Goal: Task Accomplishment & Management: Use online tool/utility

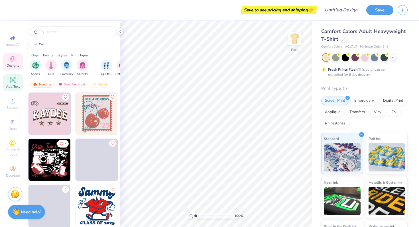
click at [9, 81] on div "Add Text" at bounding box center [13, 82] width 20 height 17
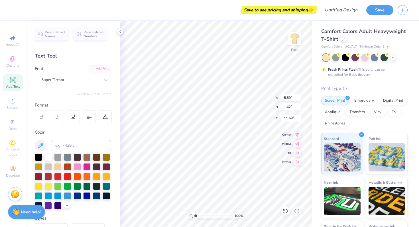
click at [347, 16] on div "Design Title" at bounding box center [341, 10] width 42 height 20
click at [338, 9] on input "Design Title" at bounding box center [348, 9] width 28 height 11
type input "test"
click at [375, 13] on button "Save" at bounding box center [379, 9] width 27 height 10
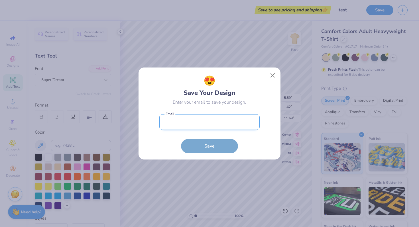
click at [185, 117] on input "email" at bounding box center [209, 122] width 100 height 16
type input "[PERSON_NAME][EMAIL_ADDRESS][DOMAIN_NAME]"
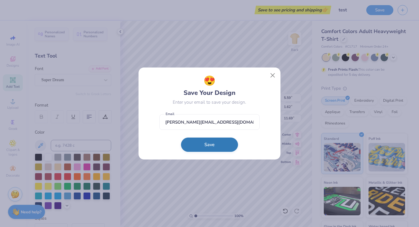
click at [200, 147] on button "Save" at bounding box center [209, 145] width 57 height 14
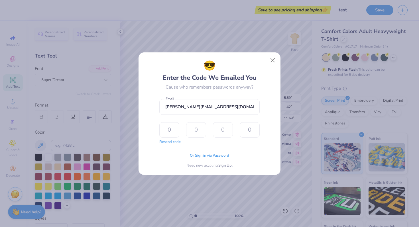
click at [200, 158] on span "Or Sign in via Password" at bounding box center [209, 156] width 39 height 6
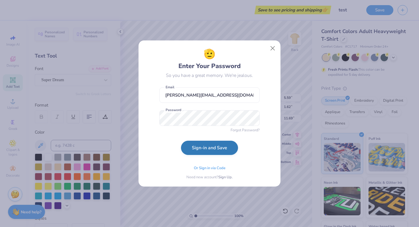
click at [200, 149] on button "Sign-in and Save" at bounding box center [209, 148] width 57 height 14
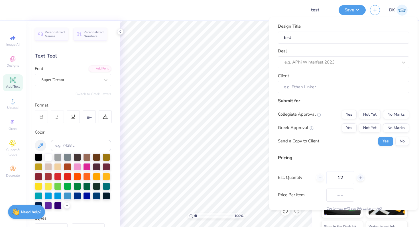
type input "$29.11"
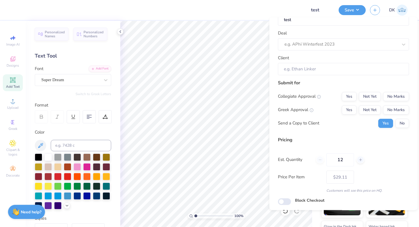
scroll to position [7, 0]
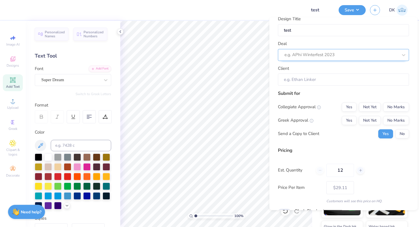
click at [305, 52] on div at bounding box center [340, 55] width 113 height 8
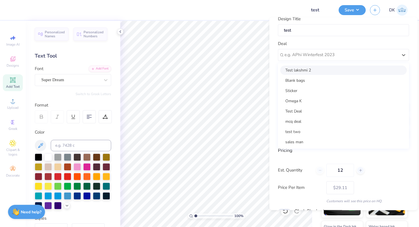
click at [305, 69] on div "Test lakshmi 2" at bounding box center [343, 69] width 126 height 9
type input "Test Lakshmi"
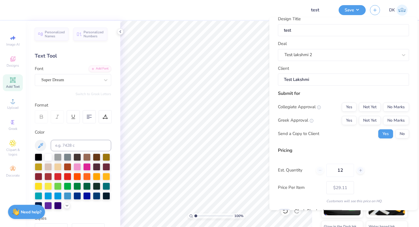
scroll to position [36, 0]
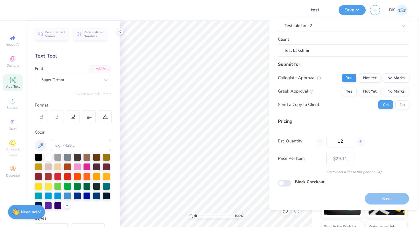
click at [346, 77] on button "Yes" at bounding box center [348, 77] width 15 height 9
click at [346, 90] on button "Yes" at bounding box center [348, 91] width 15 height 9
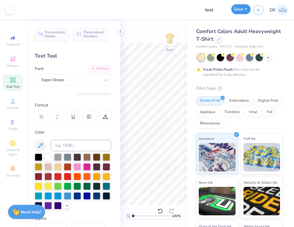
click at [237, 10] on button "Save" at bounding box center [240, 9] width 19 height 10
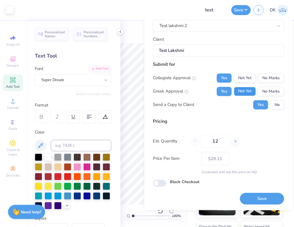
click at [241, 94] on button "Not Yet" at bounding box center [244, 91] width 22 height 9
click at [223, 91] on button "Yes" at bounding box center [223, 91] width 15 height 9
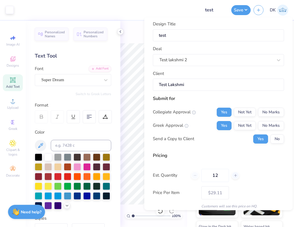
scroll to position [0, 0]
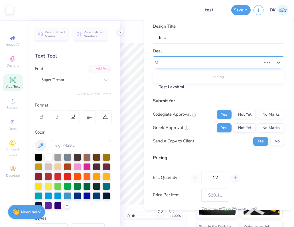
click at [190, 56] on div "Test lakshmi 2" at bounding box center [218, 62] width 131 height 12
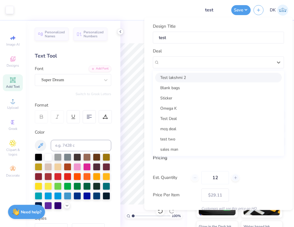
click at [183, 50] on div "Deal option Test lakshmi 2 selected, 1 of 50. 50 results available. Use Up and …" at bounding box center [218, 58] width 131 height 21
click at [169, 62] on div "Test lakshmi 2" at bounding box center [216, 62] width 114 height 9
click at [169, 85] on div "Blank bags" at bounding box center [218, 87] width 126 height 9
type input "[PERSON_NAME]"
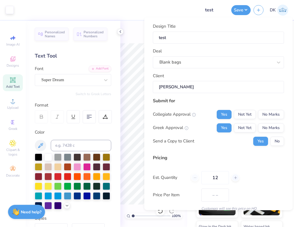
type input "$29.11"
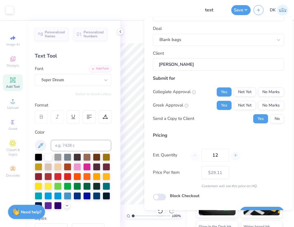
scroll to position [25, 0]
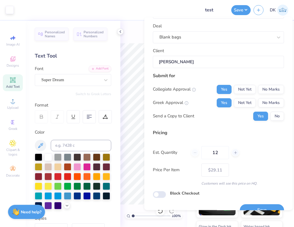
click at [133, 64] on body "Art colors Design Title test Save DK Image AI Designs Add Text Upload Greek Cli…" at bounding box center [147, 113] width 294 height 227
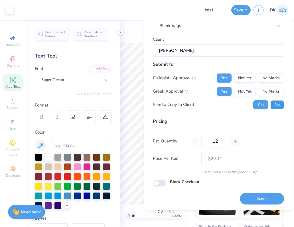
click at [272, 106] on button "No" at bounding box center [277, 104] width 14 height 9
click at [262, 105] on button "Yes" at bounding box center [260, 104] width 15 height 9
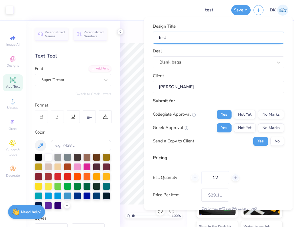
click at [190, 38] on input "test" at bounding box center [218, 37] width 131 height 12
type input "tes"
type input "te"
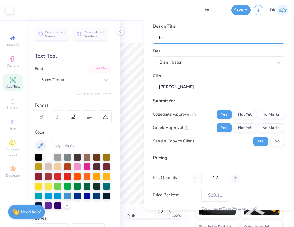
type input "t"
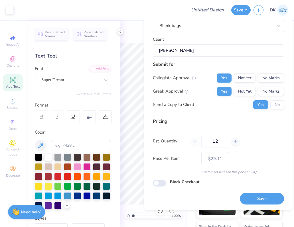
scroll to position [5, 0]
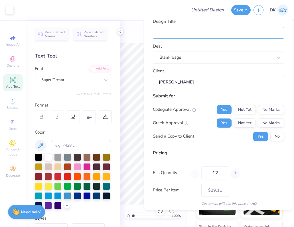
type input "t"
type input "te"
type input "tes"
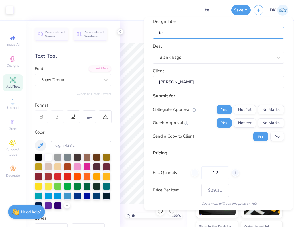
type input "tes"
type input "test"
click at [221, 159] on div "Pricing Est. Quantity 12 Price Per Item $29.11 Customers will see this price on…" at bounding box center [218, 177] width 131 height 57
